Goal: Find specific page/section: Find specific page/section

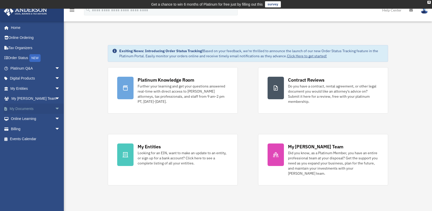
click at [30, 106] on link "My Documents arrow_drop_down" at bounding box center [36, 108] width 64 height 10
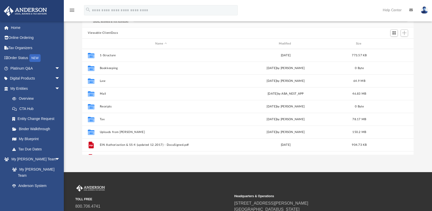
scroll to position [51, 0]
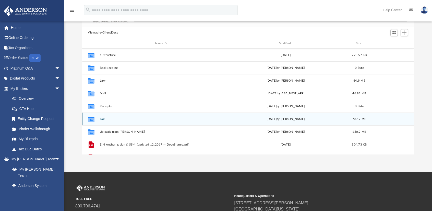
click at [103, 118] on button "Tax" at bounding box center [161, 118] width 123 height 3
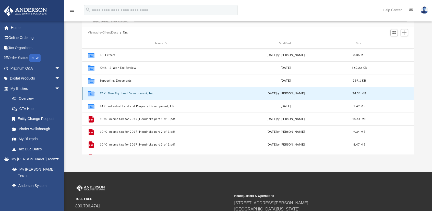
click at [138, 93] on button "TAX: Blue Sky Land Development, Inc." at bounding box center [161, 93] width 123 height 3
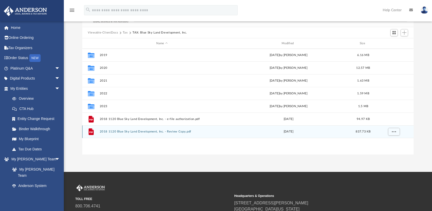
click at [157, 131] on button "2018 1120 Blue Sky Land Development, Inc. - Review Copy.pdf" at bounding box center [162, 131] width 124 height 3
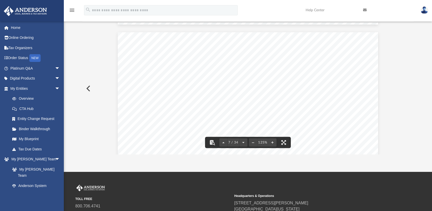
scroll to position [2063, 0]
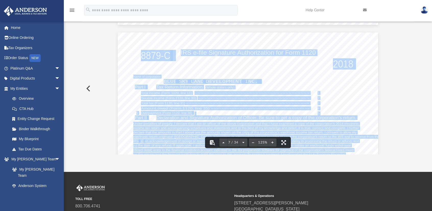
drag, startPoint x: 309, startPoint y: 80, endPoint x: 340, endPoint y: 82, distance: 31.0
click at [340, 82] on div "OMB No. 1545-0123 Form For calendar year 2018, or tax year beginning , 2018, en…" at bounding box center [248, 200] width 261 height 337
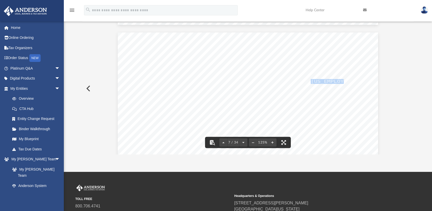
drag, startPoint x: 337, startPoint y: 80, endPoint x: 310, endPoint y: 81, distance: 27.6
click at [311, 81] on span "83-1328018" at bounding box center [368, 81] width 115 height 4
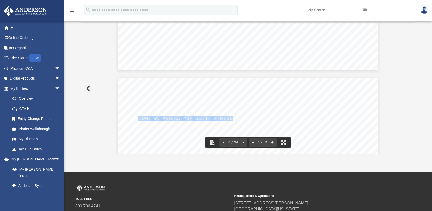
drag, startPoint x: 137, startPoint y: 117, endPoint x: 229, endPoint y: 118, distance: 91.9
click at [13, 26] on link "Home" at bounding box center [36, 27] width 64 height 10
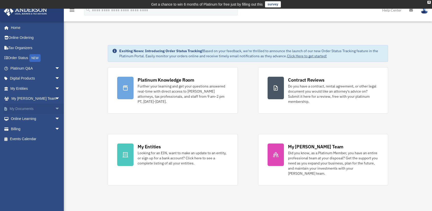
click at [24, 108] on link "My Documents arrow_drop_down" at bounding box center [36, 108] width 64 height 10
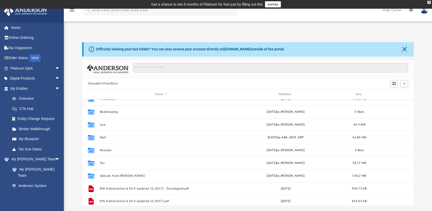
scroll to position [9, 0]
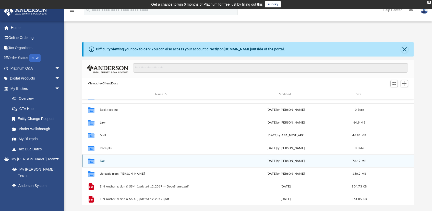
click at [103, 160] on button "Tax" at bounding box center [161, 160] width 123 height 3
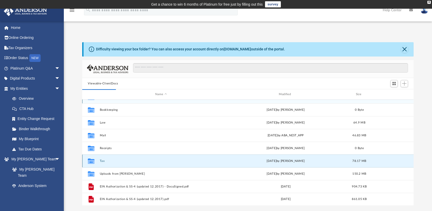
scroll to position [0, 0]
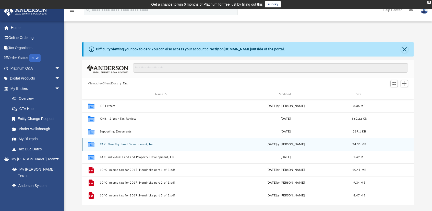
click at [149, 144] on button "TAX: Blue Sky Land Development, Inc." at bounding box center [161, 144] width 123 height 3
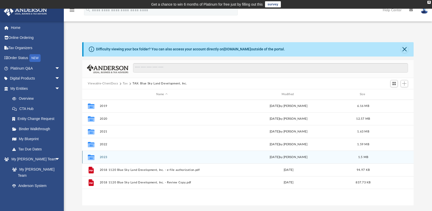
click at [200, 152] on div "Collaborated Folder 2023 Thu Aug 14 2025 by Tom Hendricks 1.5 MB" at bounding box center [248, 156] width 332 height 13
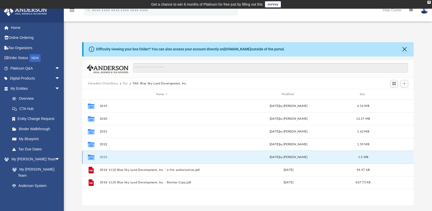
click at [101, 157] on button "2023" at bounding box center [162, 156] width 124 height 3
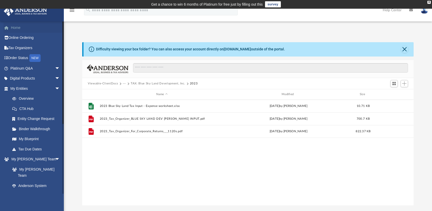
click at [19, 28] on link "Home" at bounding box center [36, 27] width 64 height 10
